Goal: Use online tool/utility: Utilize a website feature to perform a specific function

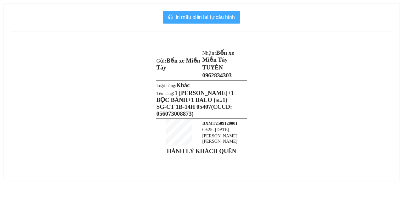
click at [222, 18] on span "In mẫu biên lai tự cấu hình" at bounding box center [205, 17] width 59 height 8
